Goal: Task Accomplishment & Management: Manage account settings

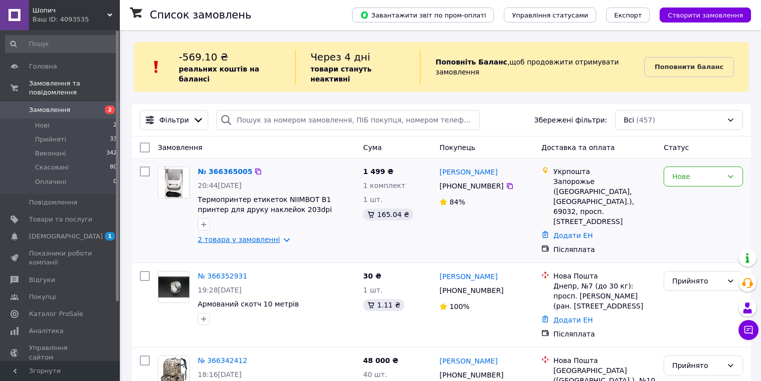
click at [262, 235] on link "2 товара у замовленні" at bounding box center [239, 239] width 82 height 8
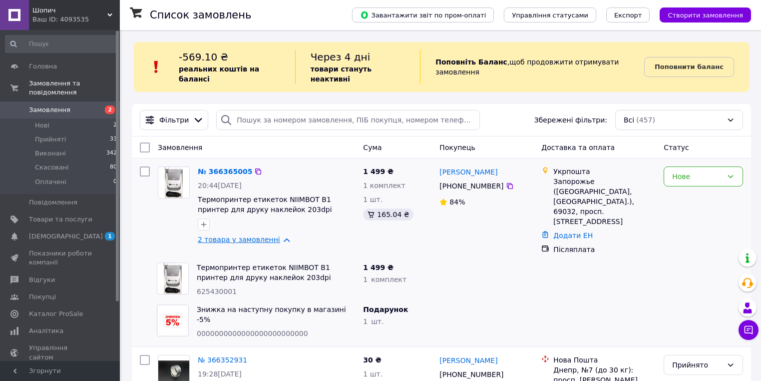
click at [274, 235] on link "2 товара у замовленні" at bounding box center [239, 239] width 82 height 8
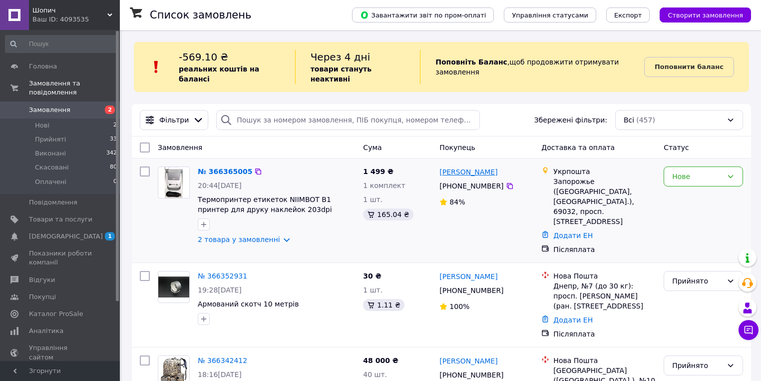
click at [488, 167] on link "[PERSON_NAME]" at bounding box center [469, 172] width 58 height 10
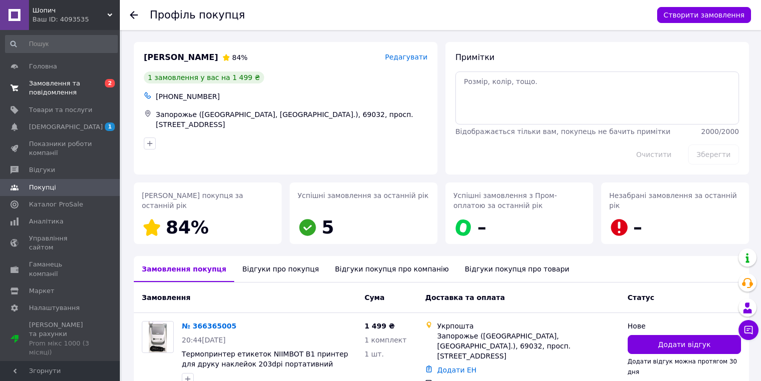
click at [92, 92] on span "0 2" at bounding box center [105, 88] width 27 height 18
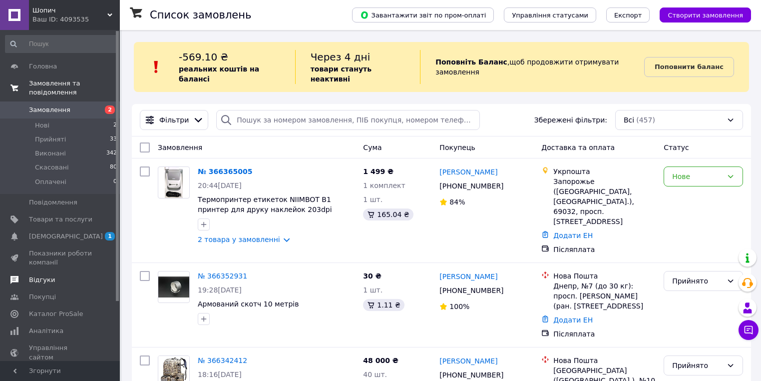
click at [58, 275] on span "Відгуки" at bounding box center [60, 279] width 63 height 9
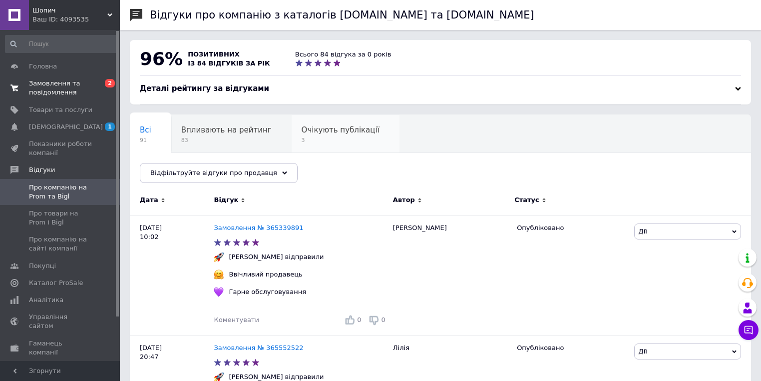
click at [326, 144] on span "3" at bounding box center [341, 139] width 78 height 7
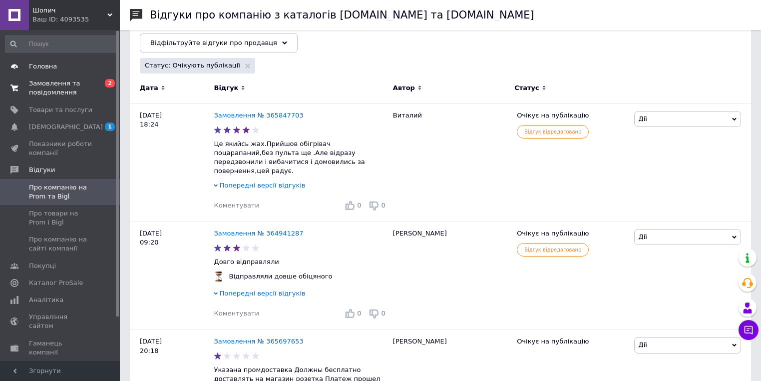
scroll to position [87, 0]
